Goal: Download file/media

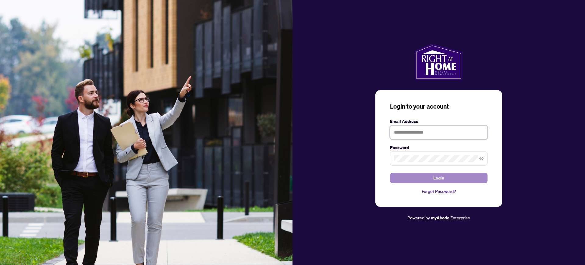
type input "**********"
click at [450, 177] on button "Login" at bounding box center [438, 178] width 97 height 10
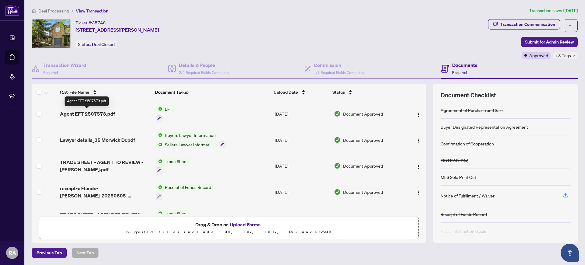
click at [106, 111] on span "Agent EFT 2507573.pdf" at bounding box center [87, 113] width 55 height 7
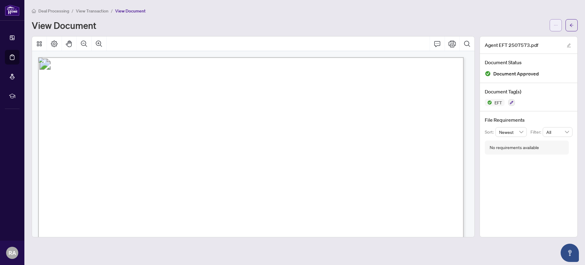
click at [557, 22] on span "button" at bounding box center [555, 25] width 4 height 10
click at [533, 38] on span "Download" at bounding box center [533, 38] width 46 height 7
click at [571, 25] on icon "arrow-left" at bounding box center [571, 25] width 4 height 4
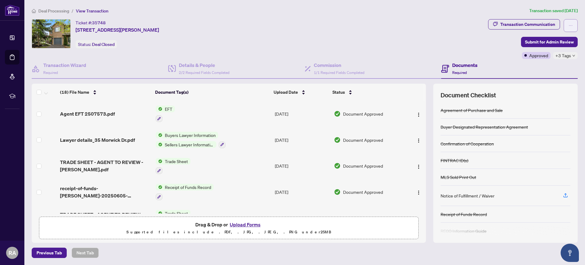
click at [570, 25] on icon "ellipsis" at bounding box center [570, 25] width 4 height 4
click at [390, 24] on div "Ticket #: 35748 [STREET_ADDRESS][PERSON_NAME] Status: Deal Closed" at bounding box center [259, 33] width 454 height 29
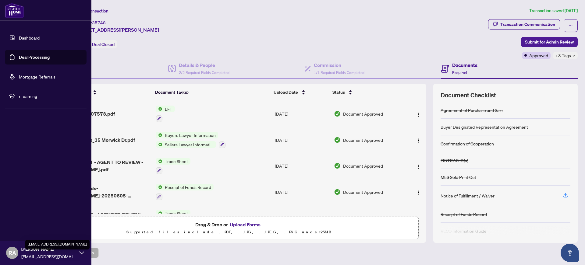
click at [74, 255] on span "[EMAIL_ADDRESS][DOMAIN_NAME]" at bounding box center [48, 256] width 55 height 7
click at [24, 217] on span "Logout" at bounding box center [25, 217] width 14 height 10
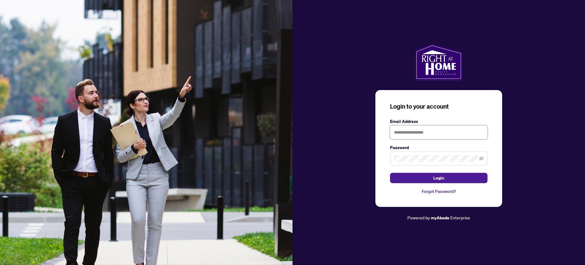
type input "**********"
